Goal: Task Accomplishment & Management: Complete application form

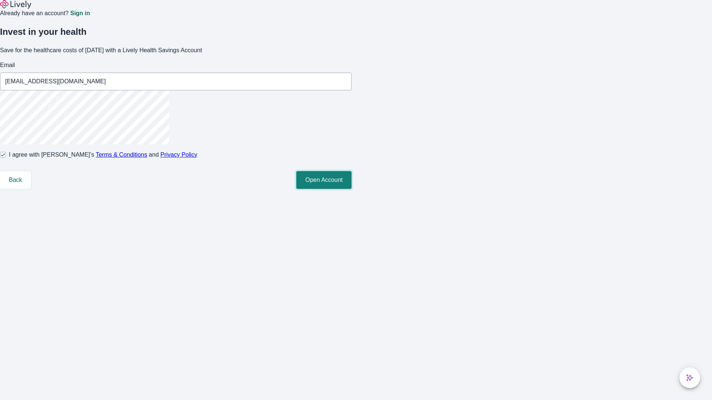
click at [351, 189] on button "Open Account" at bounding box center [323, 180] width 55 height 18
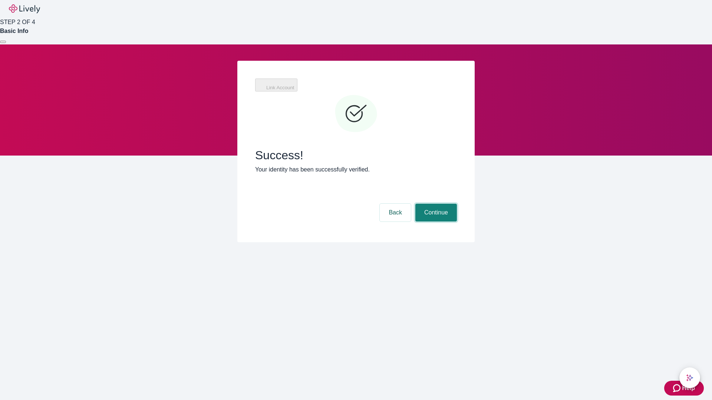
click at [435, 204] on button "Continue" at bounding box center [436, 213] width 42 height 18
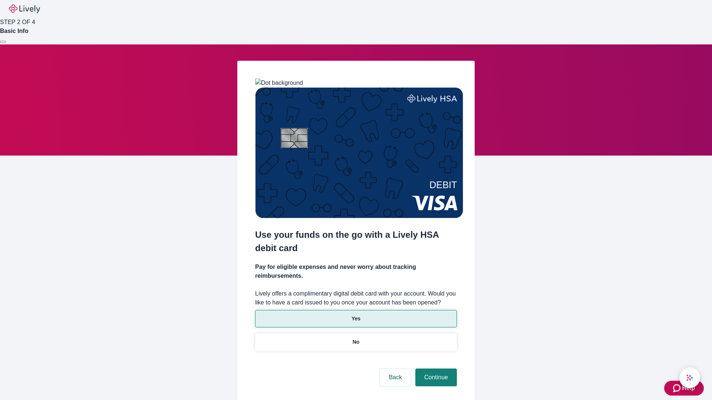
click at [356, 315] on p "Yes" at bounding box center [355, 319] width 9 height 8
click at [435, 369] on button "Continue" at bounding box center [436, 378] width 42 height 18
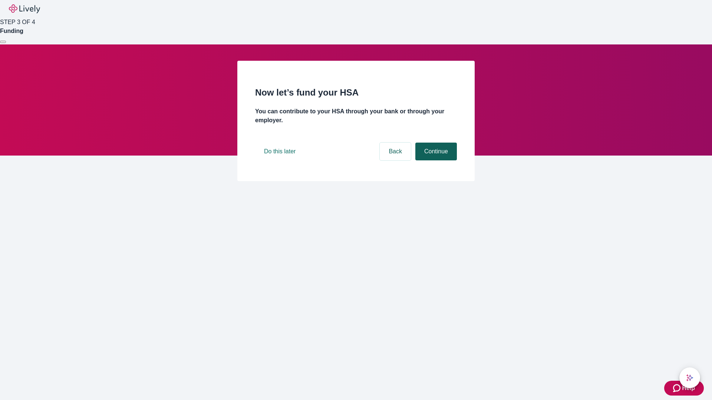
click at [435, 161] on button "Continue" at bounding box center [436, 152] width 42 height 18
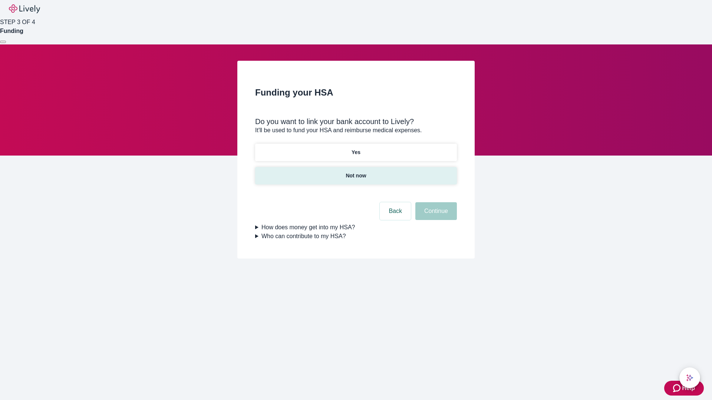
click at [356, 172] on p "Not now" at bounding box center [356, 176] width 20 height 8
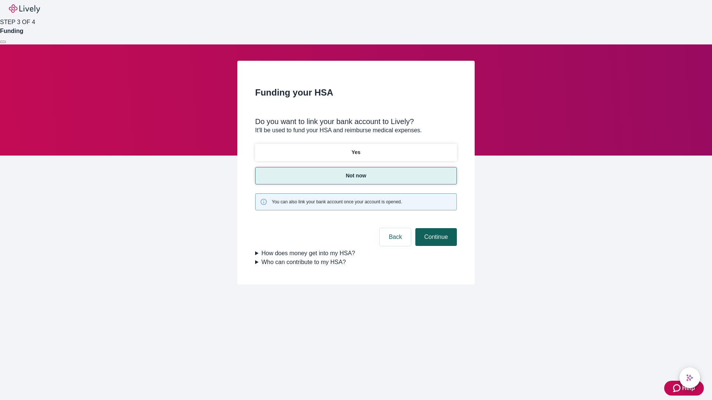
click at [435, 228] on button "Continue" at bounding box center [436, 237] width 42 height 18
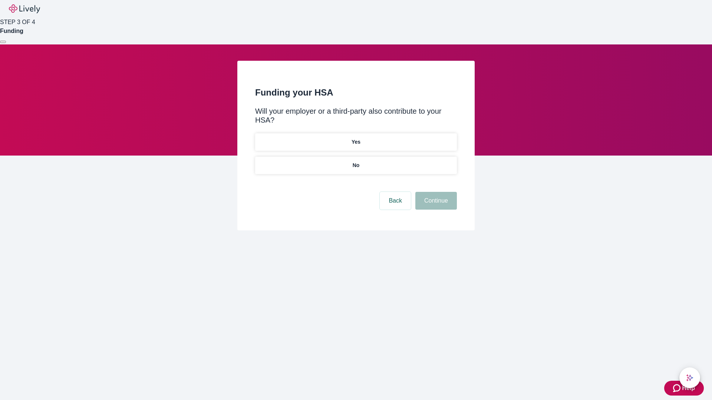
click at [356, 162] on p "No" at bounding box center [356, 166] width 7 height 8
click at [435, 192] on button "Continue" at bounding box center [436, 201] width 42 height 18
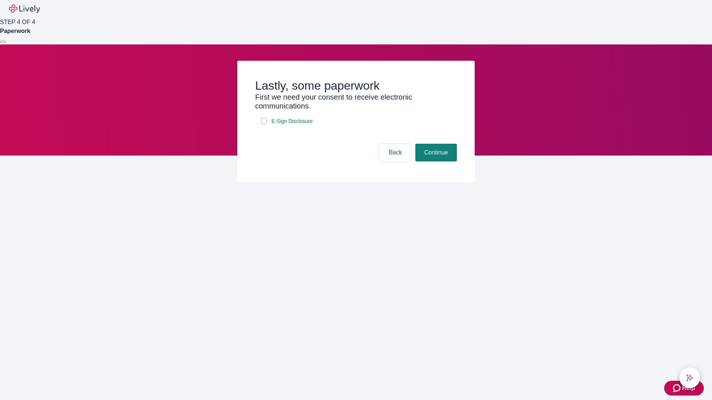
click at [264, 124] on input "E-Sign Disclosure" at bounding box center [264, 121] width 6 height 6
checkbox input "true"
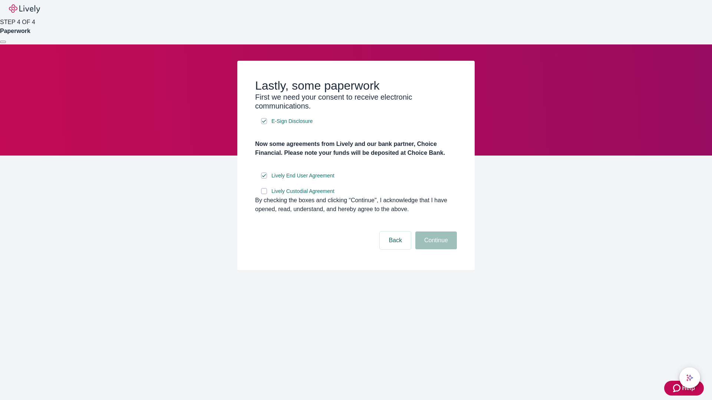
click at [264, 194] on input "Lively Custodial Agreement" at bounding box center [264, 191] width 6 height 6
checkbox input "true"
click at [435, 250] on button "Continue" at bounding box center [436, 241] width 42 height 18
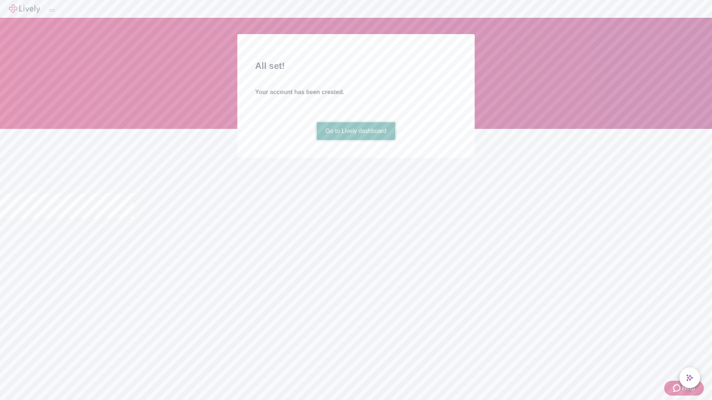
click at [356, 140] on link "Go to Lively dashboard" at bounding box center [356, 131] width 79 height 18
